Goal: Navigation & Orientation: Find specific page/section

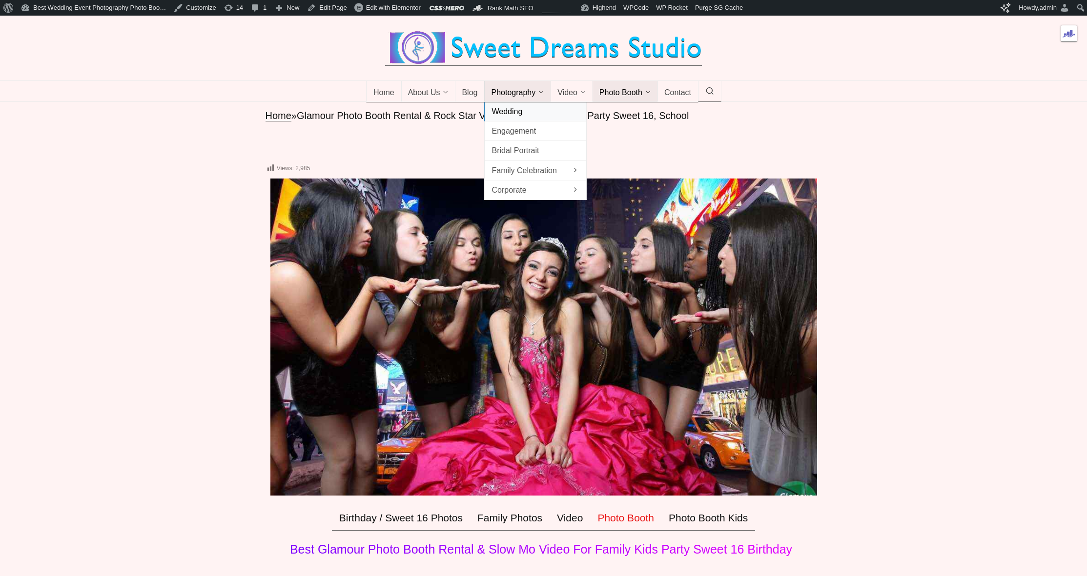
click at [531, 118] on span "Wedding" at bounding box center [536, 111] width 88 height 13
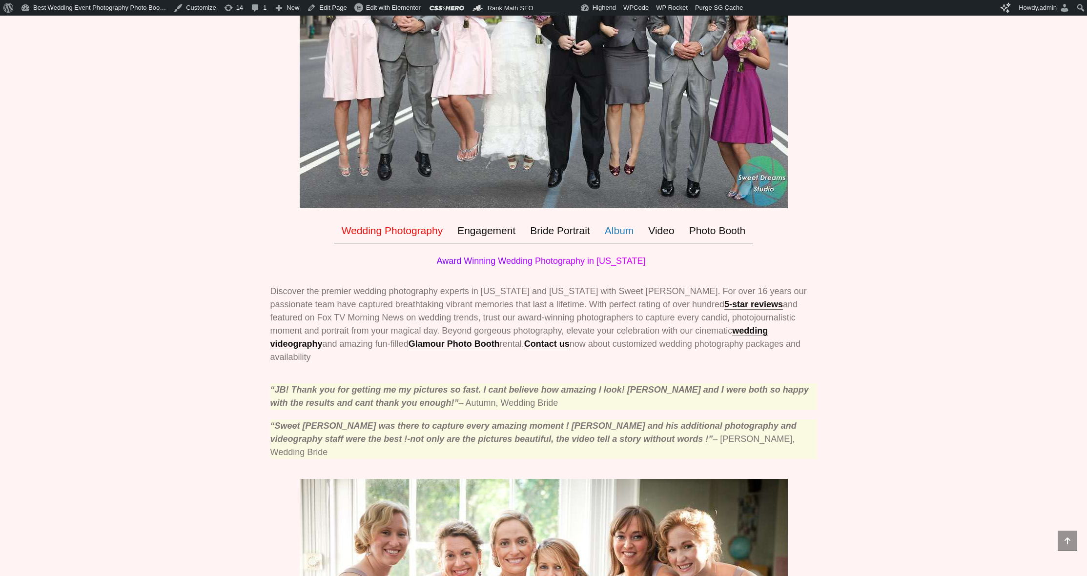
scroll to position [302, 0]
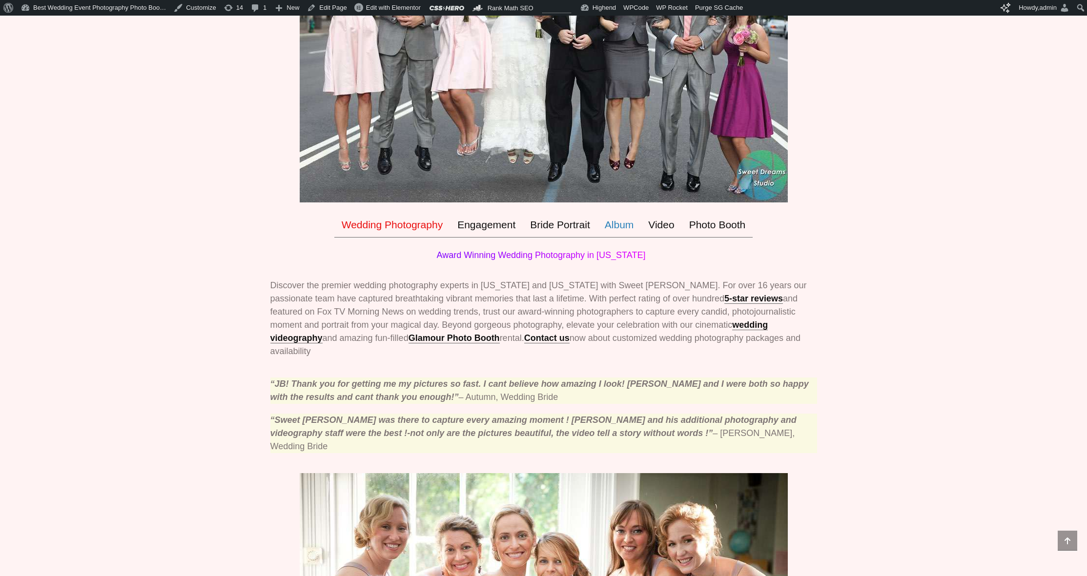
click at [622, 238] on link "Album" at bounding box center [619, 224] width 44 height 25
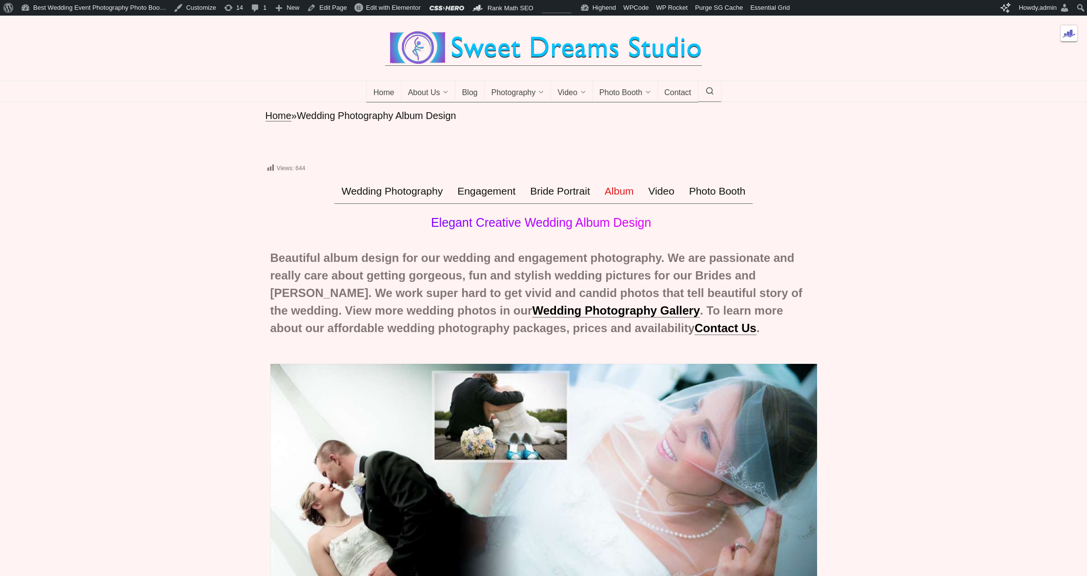
click at [235, 102] on ul "Home About Us About Us Reviews Squishy [GEOGRAPHIC_DATA] Venues Events NY Venue…" at bounding box center [543, 91] width 1038 height 20
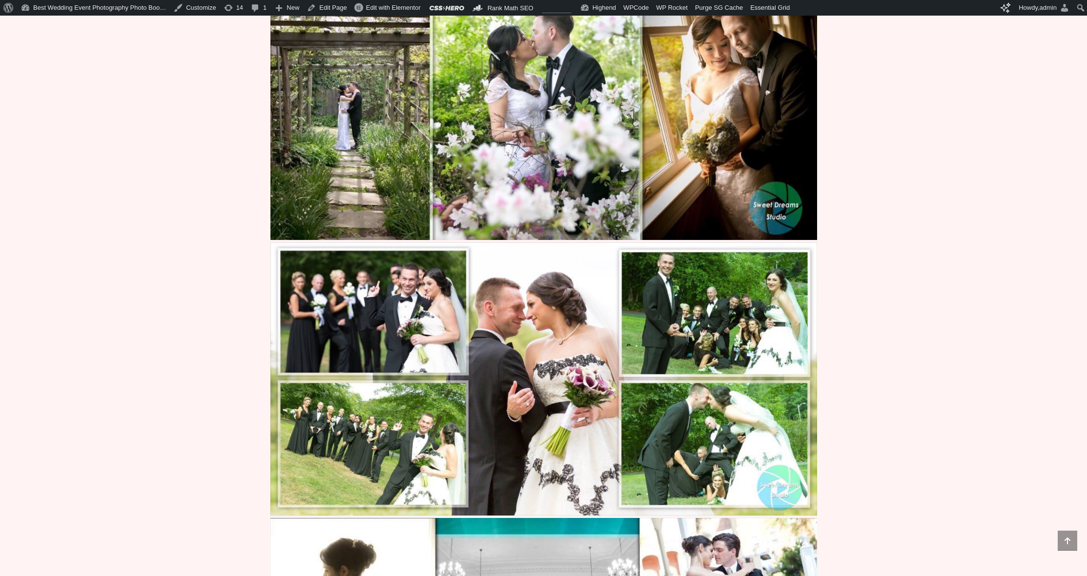
scroll to position [1686, 0]
